Goal: Task Accomplishment & Management: Use online tool/utility

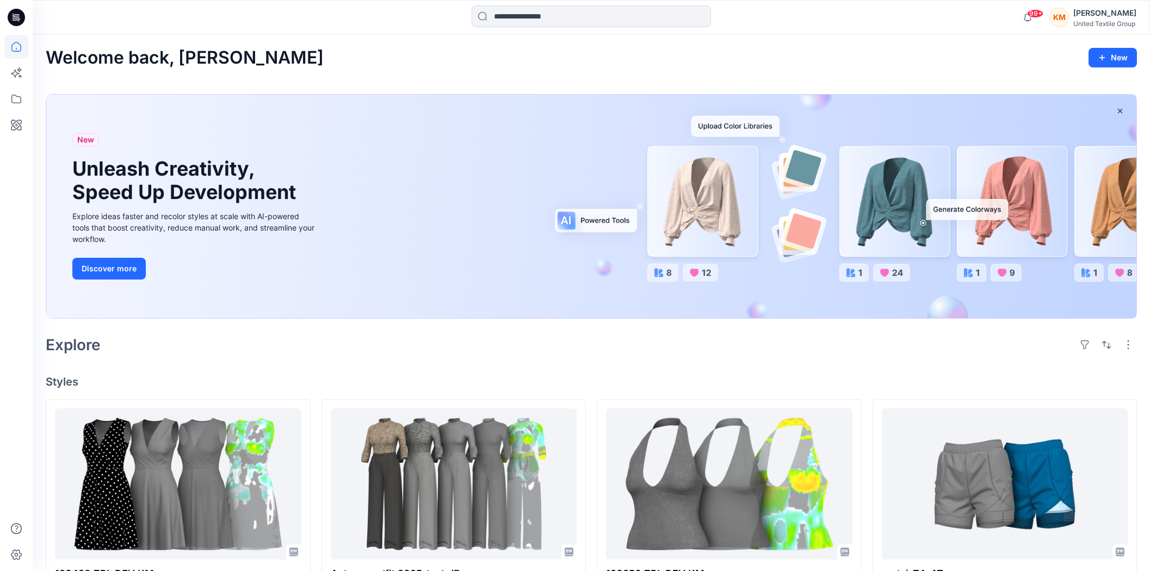
scroll to position [181, 0]
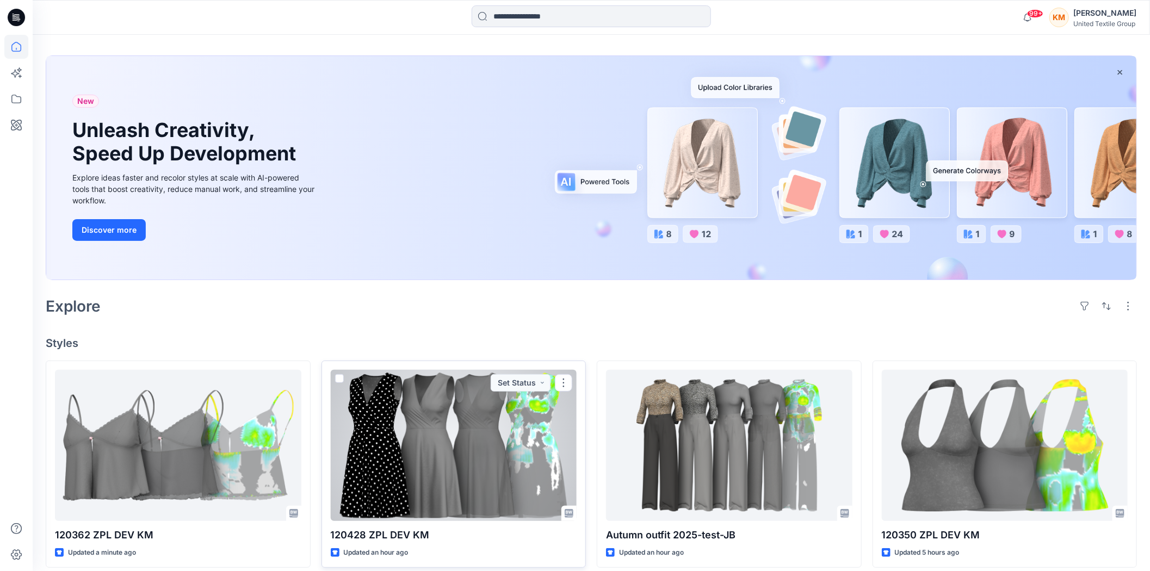
scroll to position [60, 0]
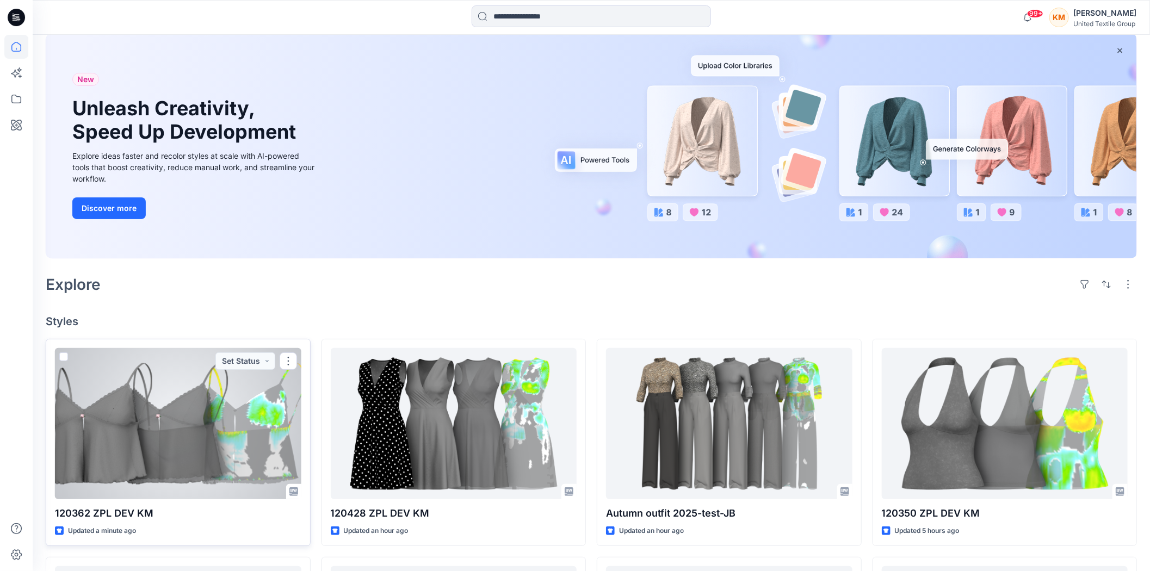
click at [165, 437] on div at bounding box center [178, 423] width 246 height 151
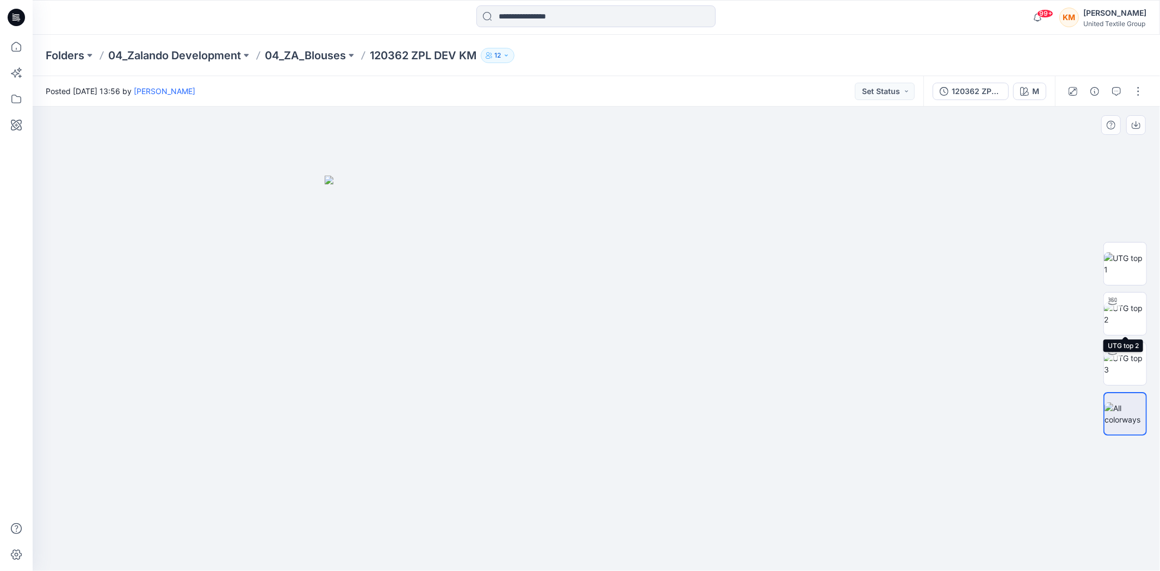
drag, startPoint x: 1125, startPoint y: 312, endPoint x: 1091, endPoint y: 344, distance: 46.6
click at [1124, 312] on img at bounding box center [1125, 313] width 42 height 23
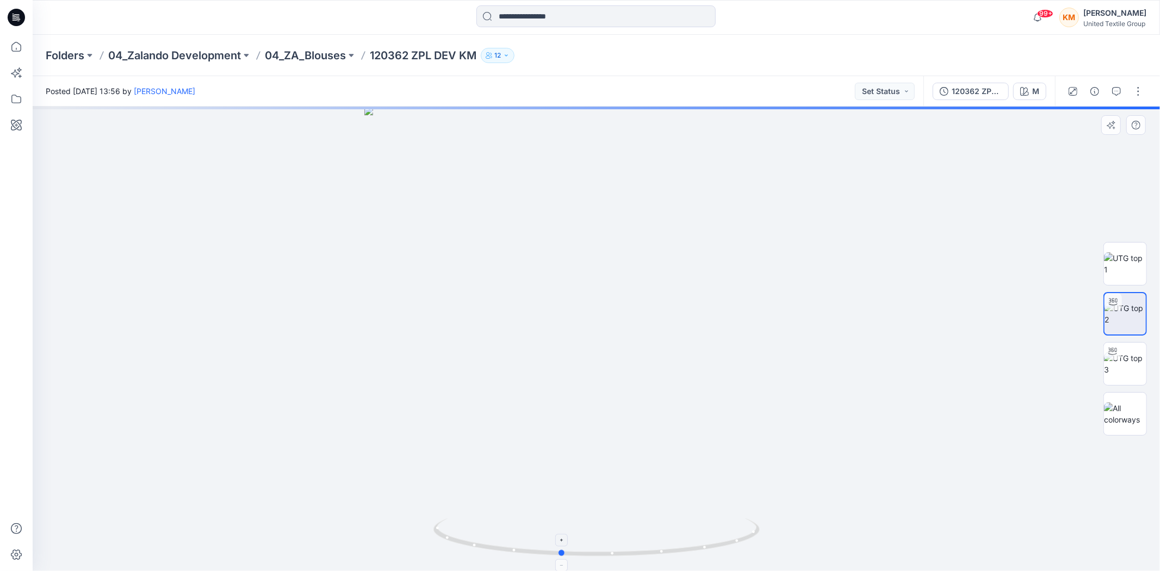
drag, startPoint x: 693, startPoint y: 549, endPoint x: 680, endPoint y: 553, distance: 13.1
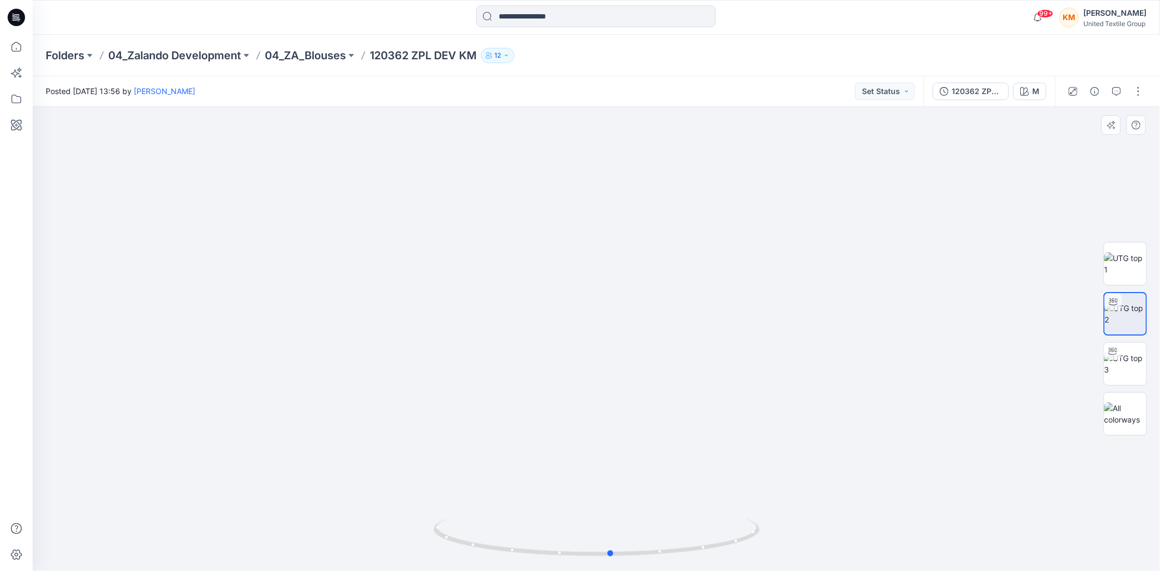
drag, startPoint x: 593, startPoint y: 555, endPoint x: 620, endPoint y: 562, distance: 28.1
click at [620, 562] on div at bounding box center [596, 544] width 326 height 54
click at [1132, 89] on button "button" at bounding box center [1138, 91] width 17 height 17
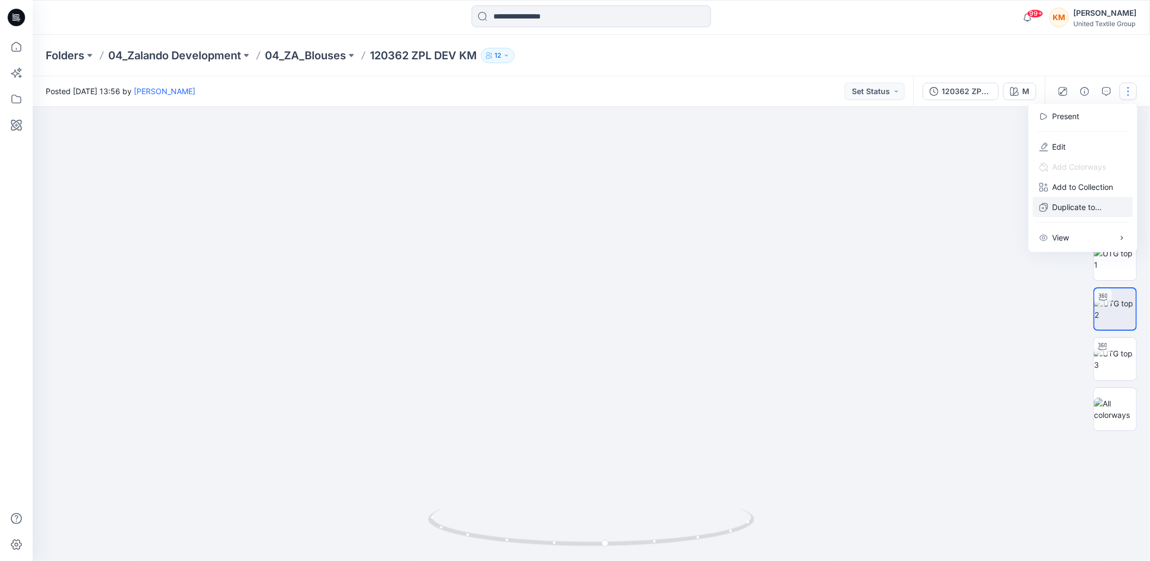
click at [1068, 209] on p "Duplicate to..." at bounding box center [1076, 206] width 49 height 11
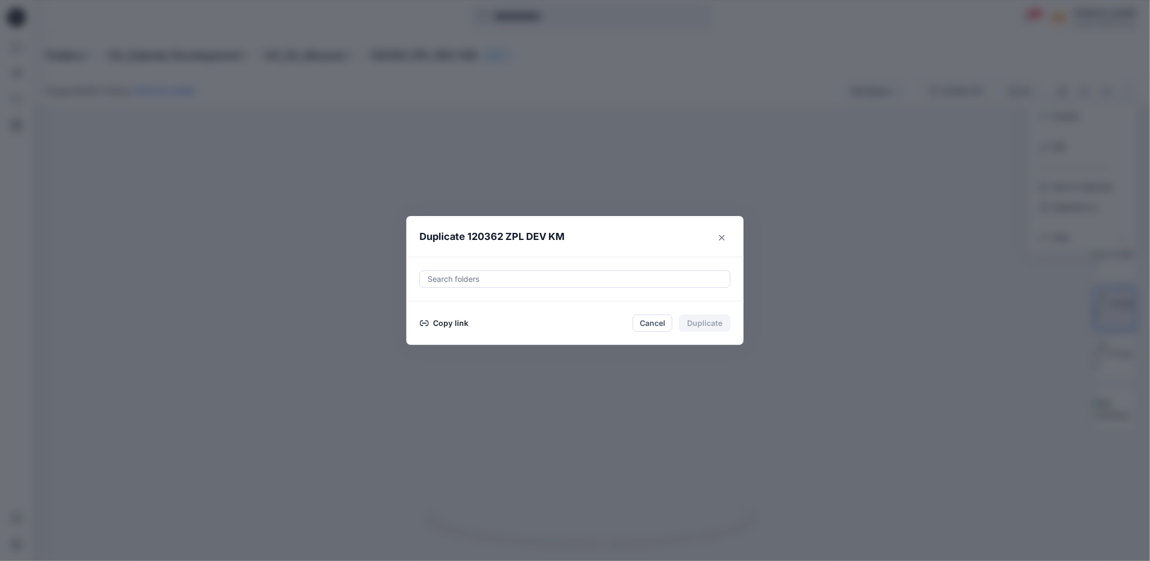
click at [460, 329] on button "Copy link" at bounding box center [443, 323] width 49 height 13
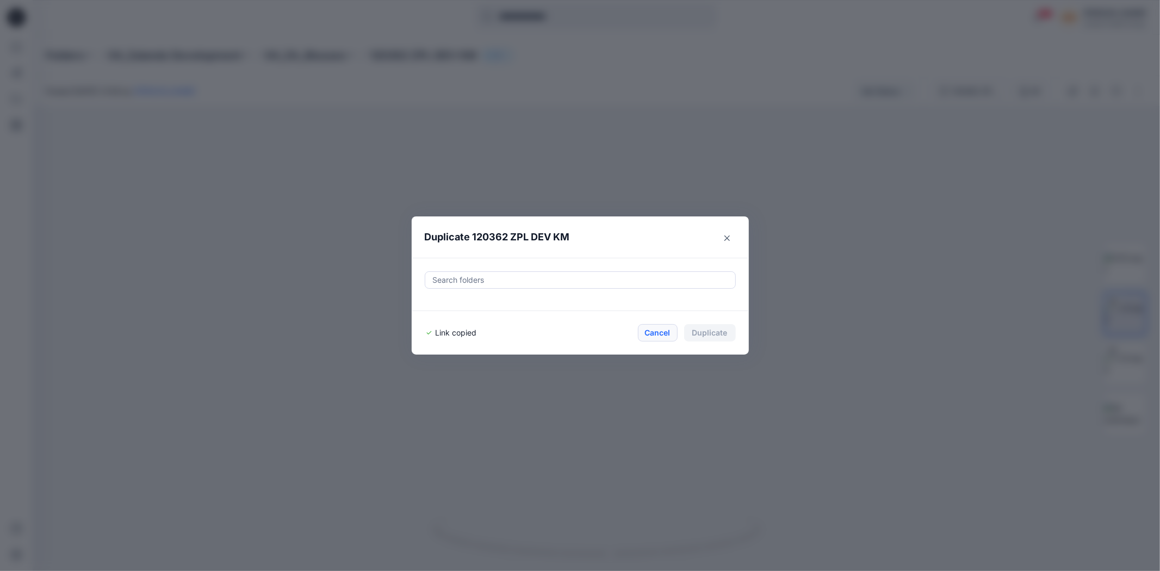
click at [646, 329] on button "Cancel" at bounding box center [658, 332] width 40 height 17
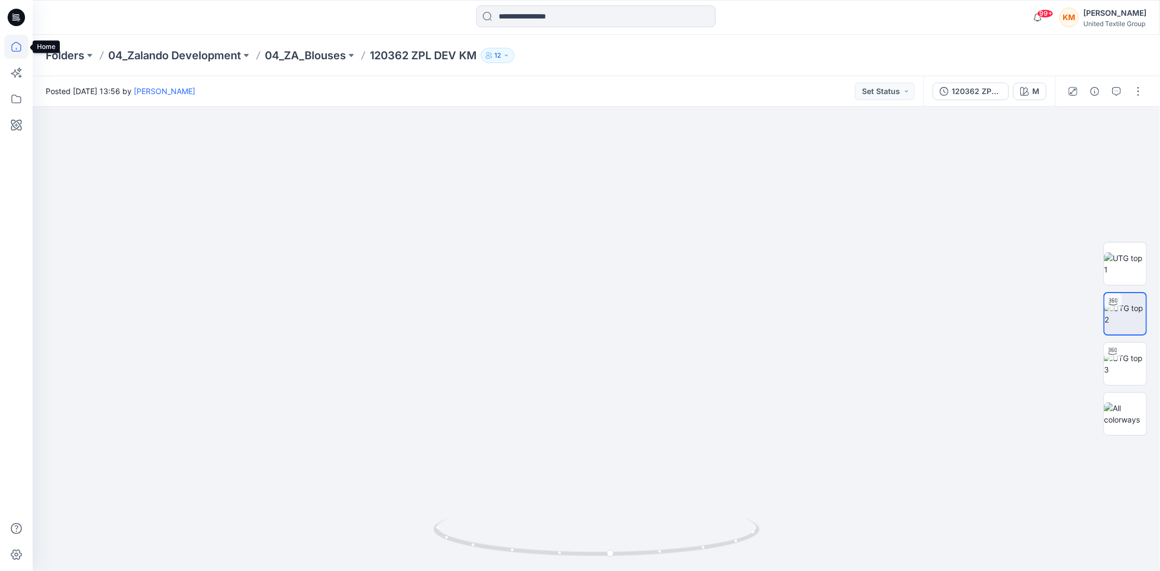
click at [10, 46] on icon at bounding box center [16, 47] width 24 height 24
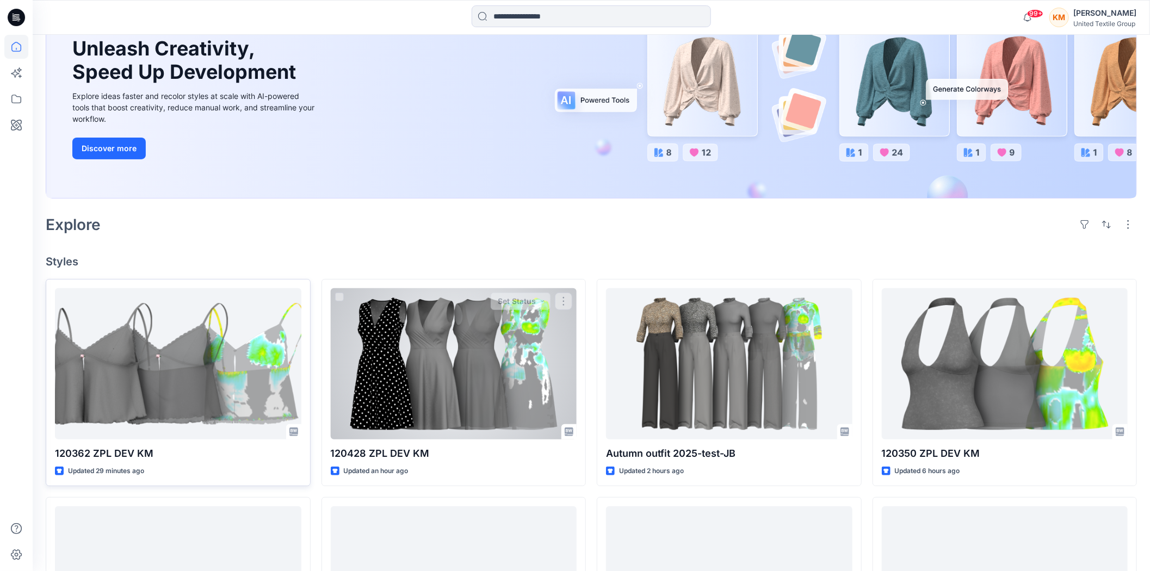
scroll to position [121, 0]
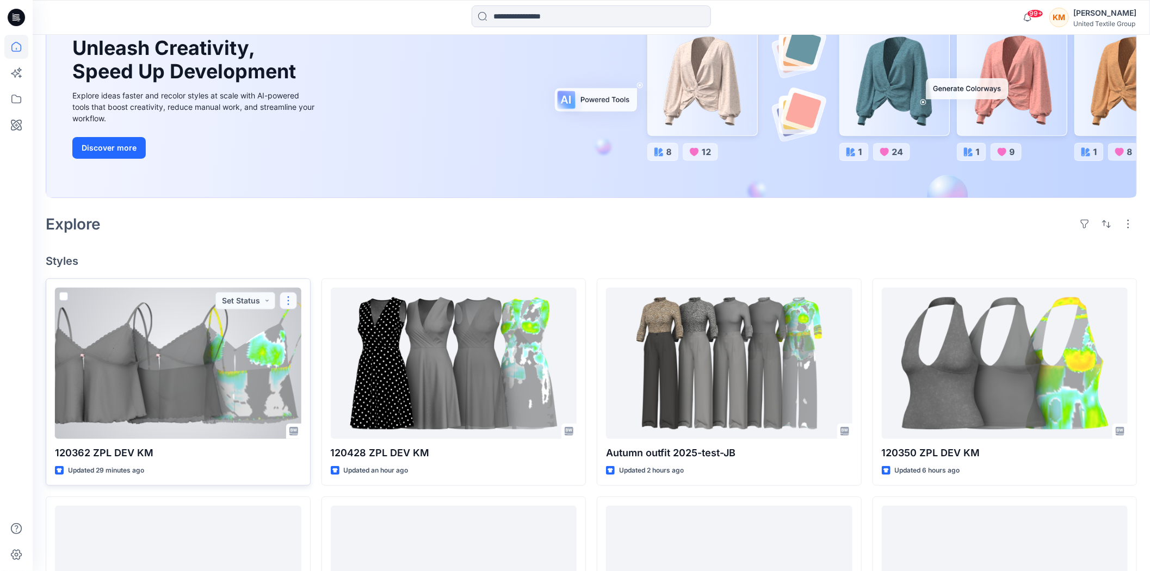
click at [290, 298] on button "button" at bounding box center [288, 300] width 17 height 17
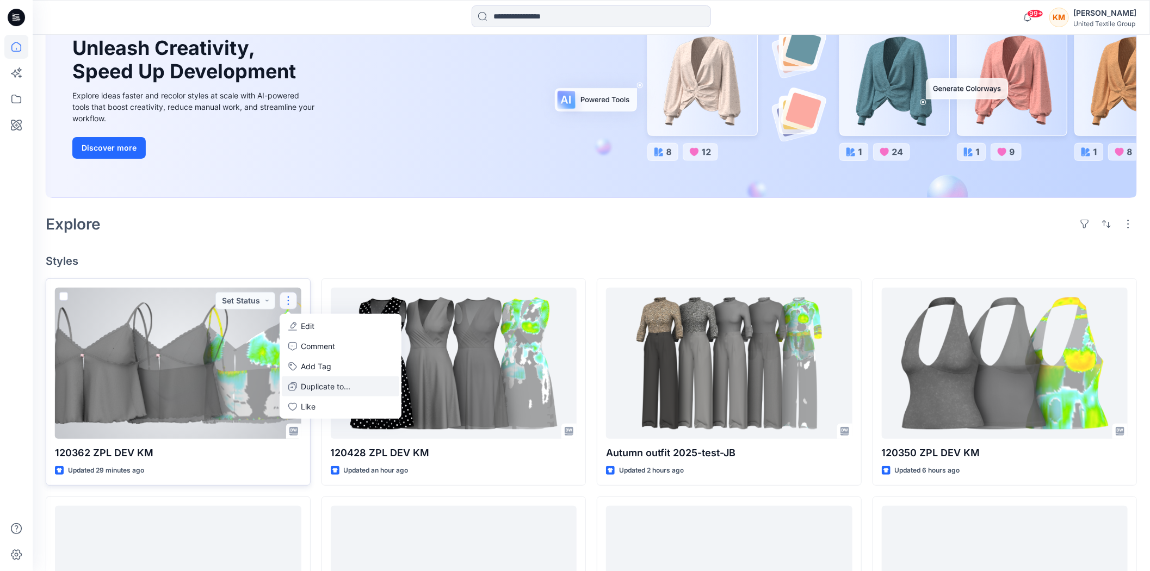
click at [323, 382] on p "Duplicate to..." at bounding box center [325, 386] width 49 height 11
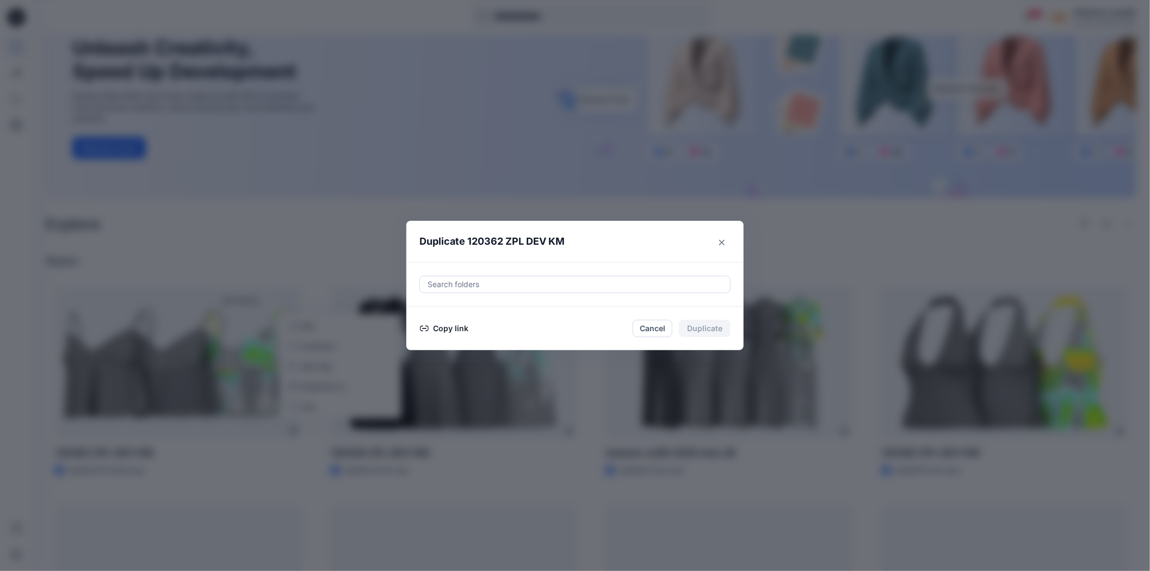
click at [439, 330] on button "Copy link" at bounding box center [443, 328] width 49 height 13
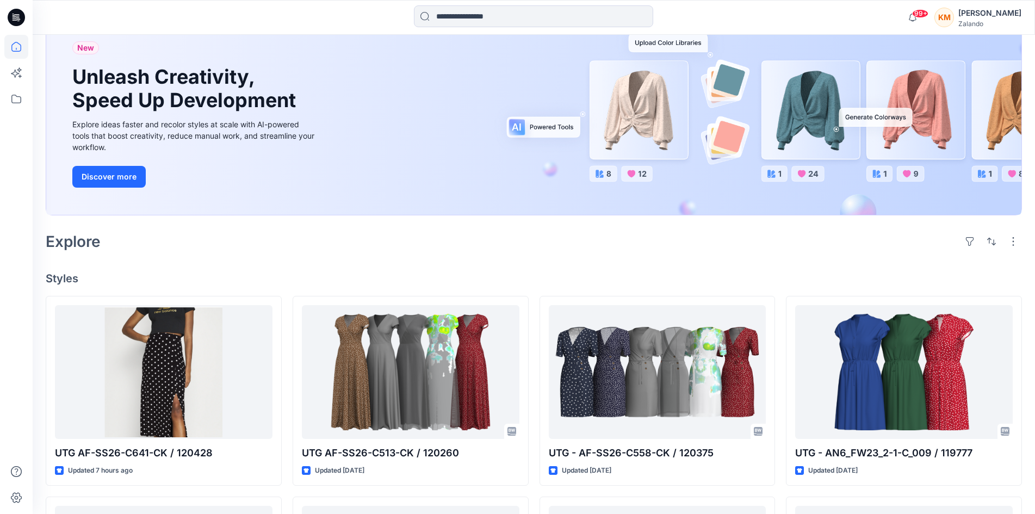
scroll to position [109, 0]
